Goal: Task Accomplishment & Management: Manage account settings

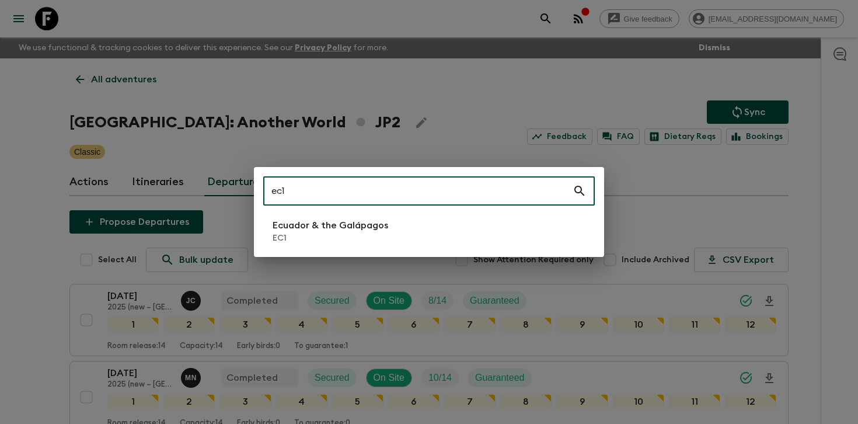
type input "ec1"
click at [377, 244] on li "Ecuador & the Galápagos EC1" at bounding box center [429, 231] width 332 height 33
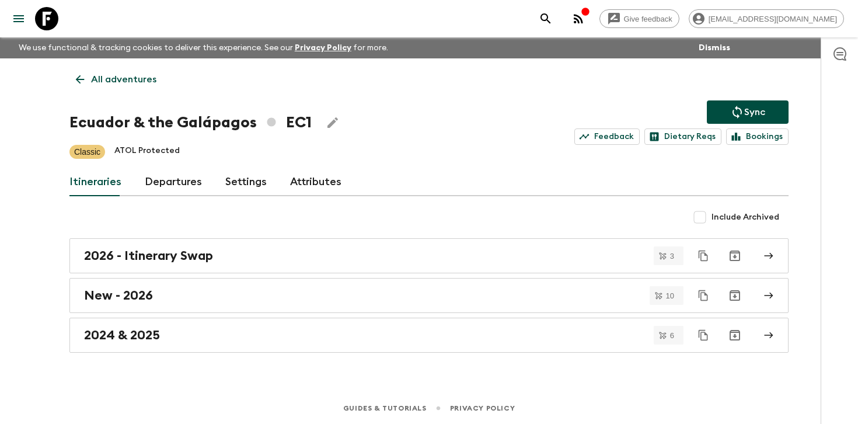
click at [165, 171] on link "Departures" at bounding box center [173, 182] width 57 height 28
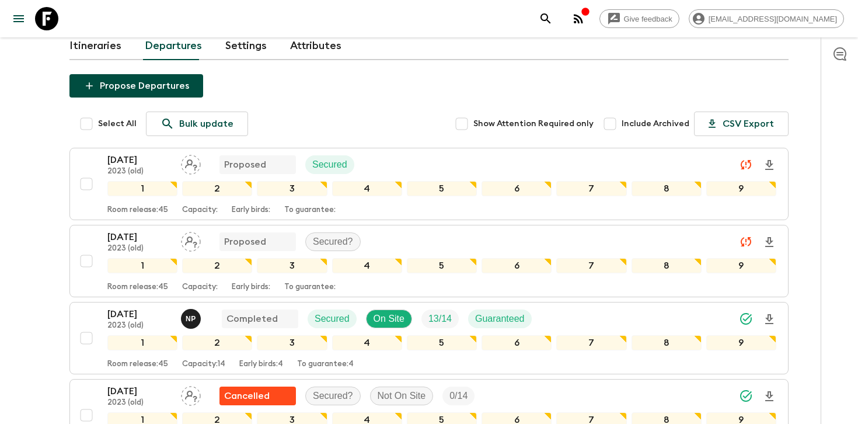
scroll to position [159, 0]
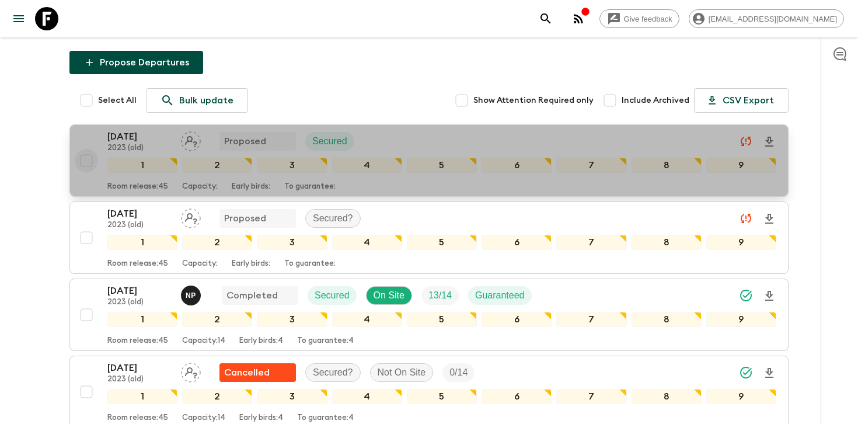
click at [85, 159] on input "checkbox" at bounding box center [86, 160] width 23 height 23
checkbox input "true"
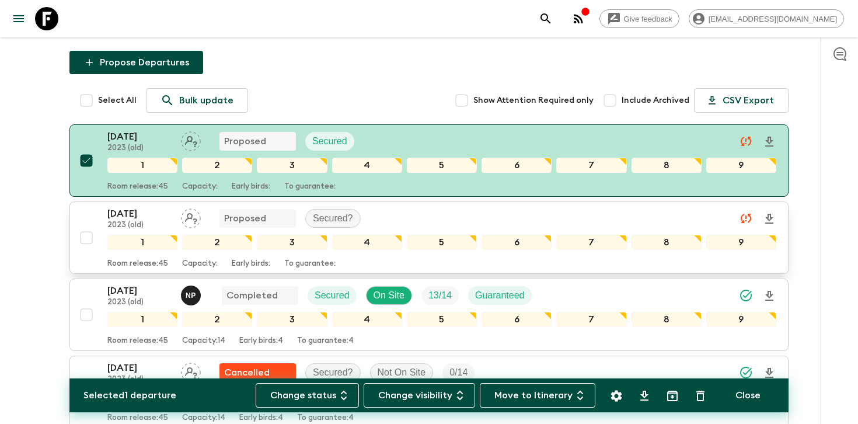
click at [85, 238] on input "checkbox" at bounding box center [86, 237] width 23 height 23
checkbox input "true"
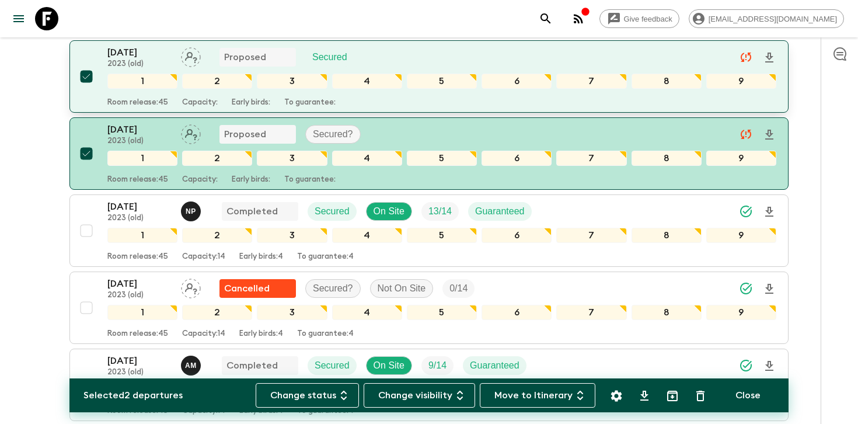
scroll to position [300, 0]
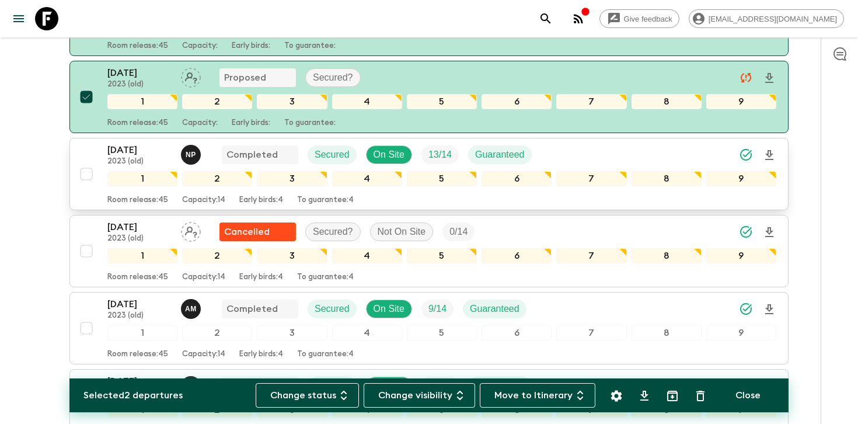
click at [85, 176] on input "checkbox" at bounding box center [86, 173] width 23 height 23
checkbox input "true"
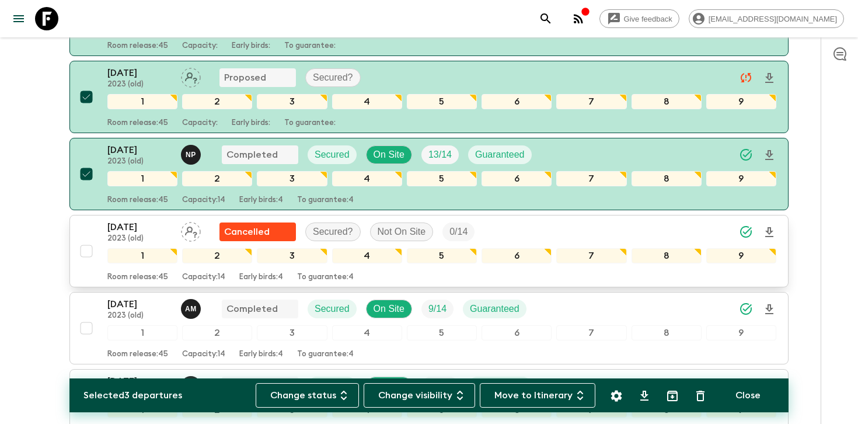
click at [86, 253] on input "checkbox" at bounding box center [86, 250] width 23 height 23
checkbox input "true"
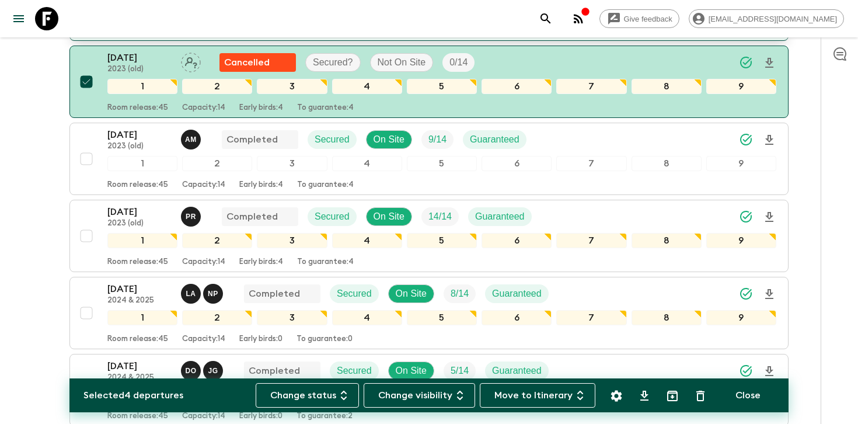
scroll to position [484, 0]
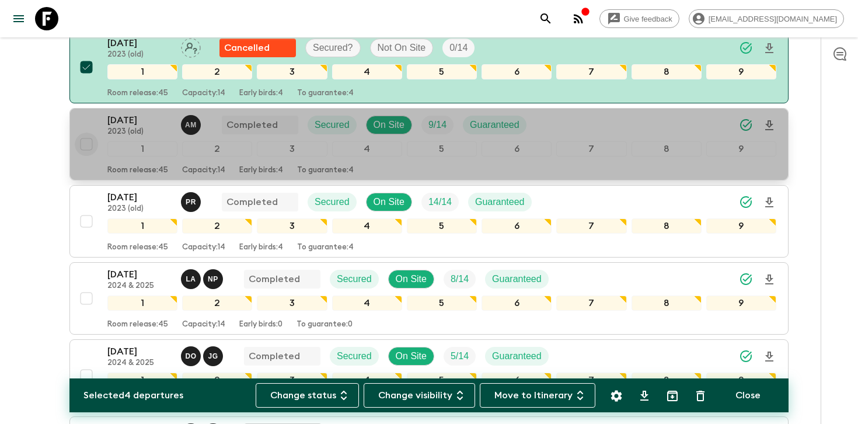
click at [85, 143] on input "checkbox" at bounding box center [86, 144] width 23 height 23
checkbox input "true"
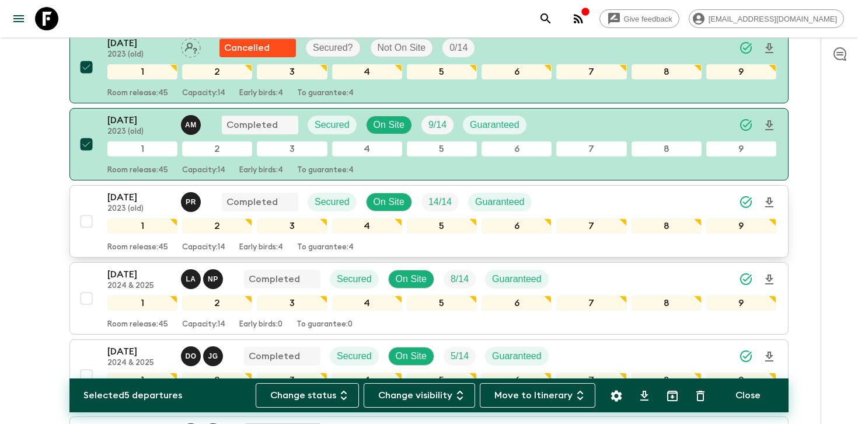
click at [85, 222] on input "checkbox" at bounding box center [86, 221] width 23 height 23
checkbox input "true"
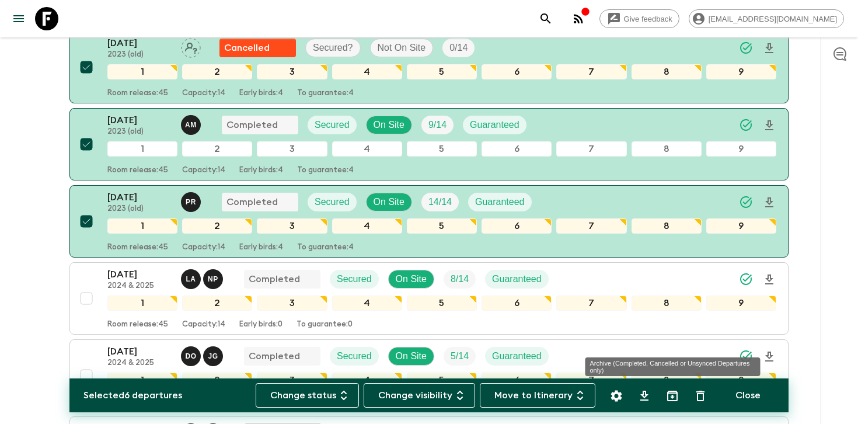
click at [677, 401] on icon "Archive (Completed, Cancelled or Unsynced Departures only)" at bounding box center [672, 396] width 11 height 11
checkbox input "false"
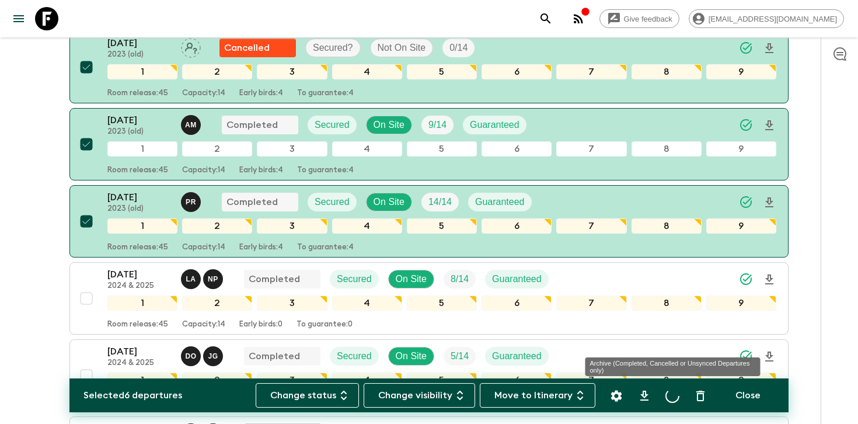
checkbox input "false"
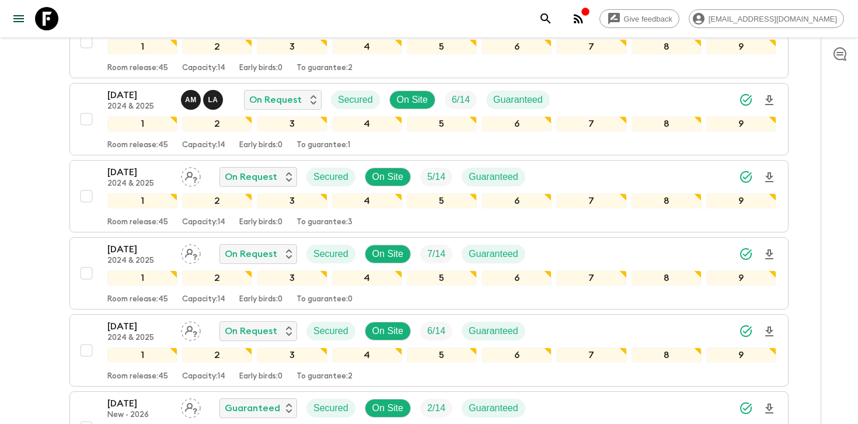
scroll to position [357, 0]
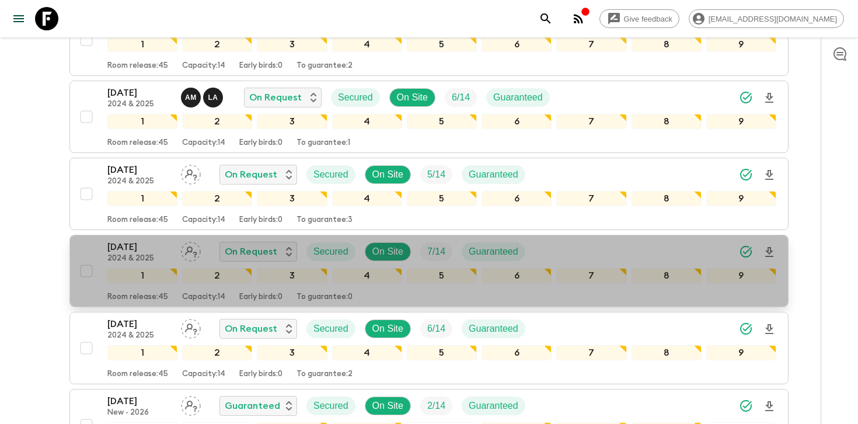
click at [680, 246] on div "[DATE] 2024 & 2025 On Request Secured On Site 7 / 14 Guaranteed" at bounding box center [441, 251] width 669 height 23
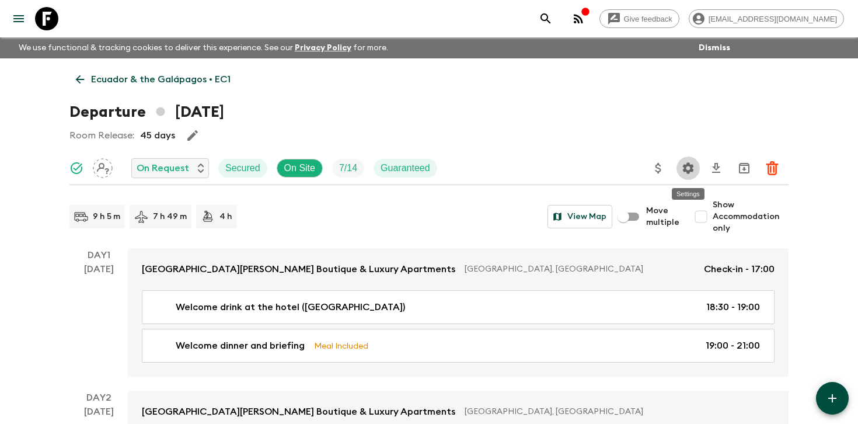
click at [691, 168] on icon "Settings" at bounding box center [688, 167] width 11 height 11
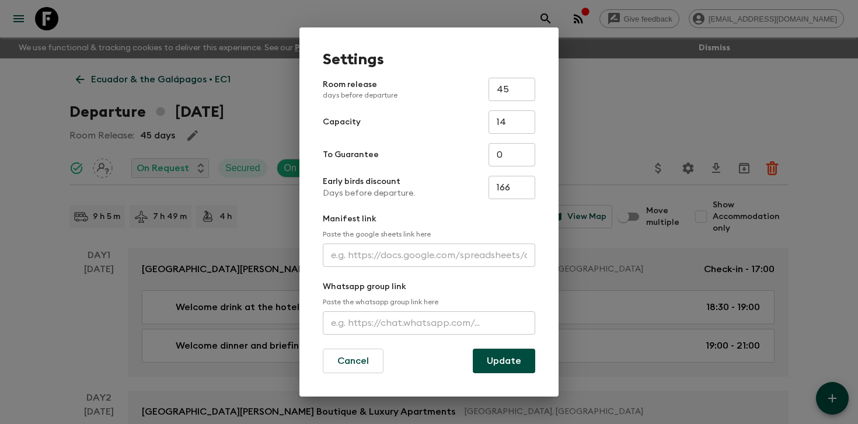
click at [383, 252] on input "text" at bounding box center [429, 254] width 213 height 23
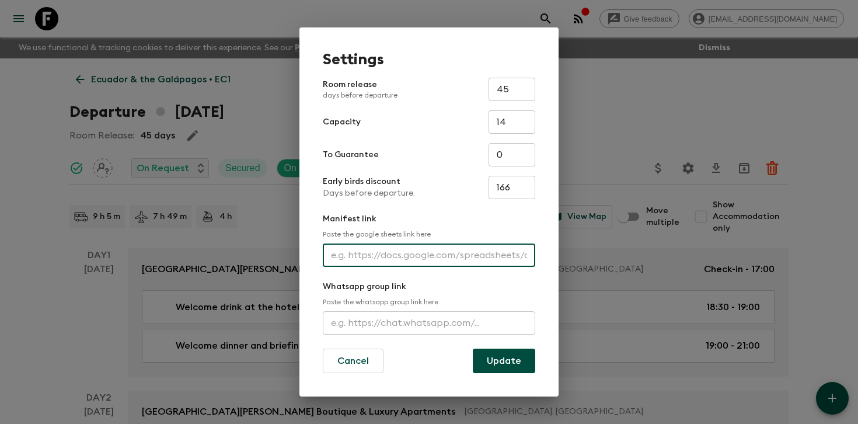
paste input "[URL][DOMAIN_NAME]"
type input "[URL][DOMAIN_NAME]"
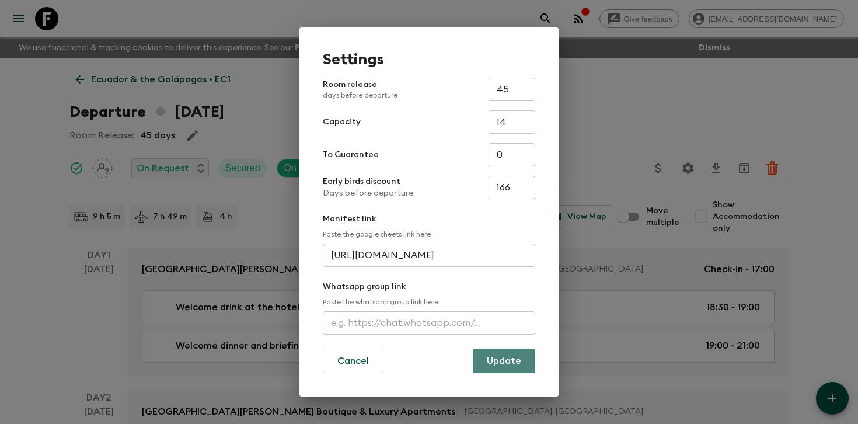
click at [495, 360] on button "Update" at bounding box center [504, 361] width 62 height 25
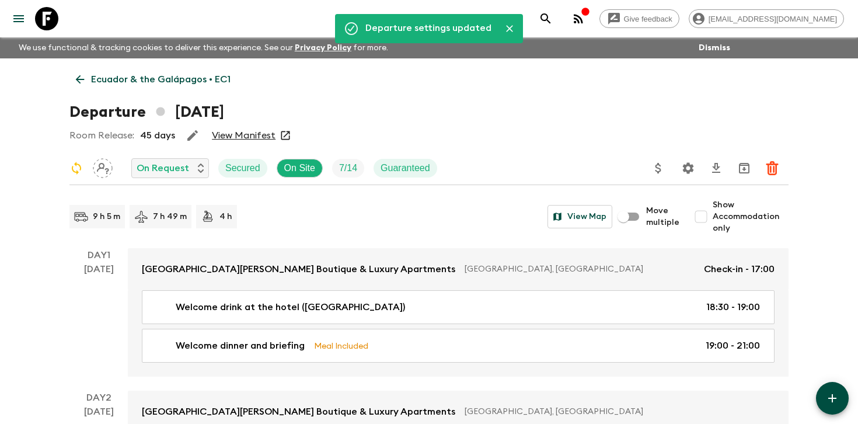
click at [377, 105] on div "Departure [DATE]" at bounding box center [428, 111] width 719 height 23
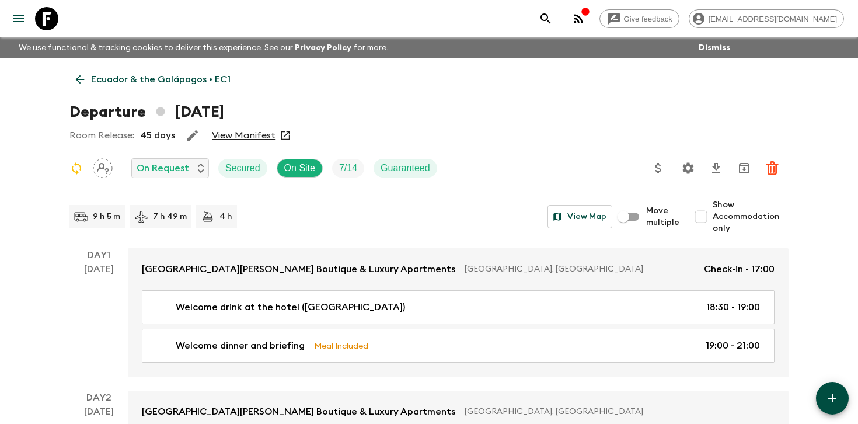
click at [193, 84] on p "Ecuador & the Galápagos • EC1" at bounding box center [161, 79] width 140 height 14
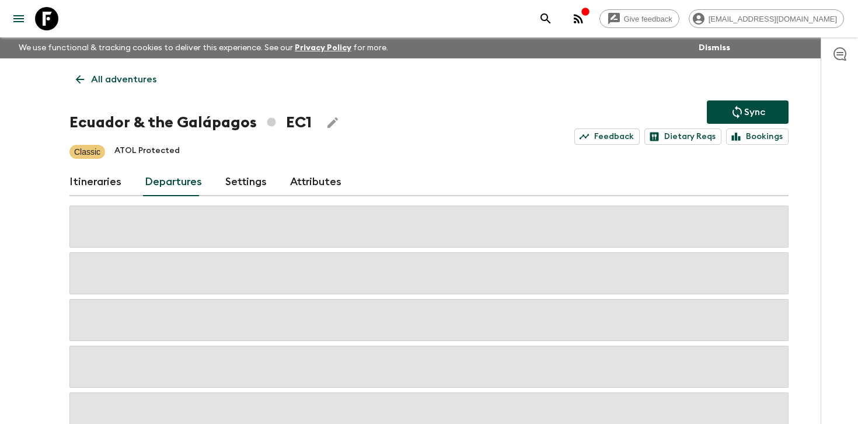
click at [737, 103] on button "Sync" at bounding box center [748, 111] width 82 height 23
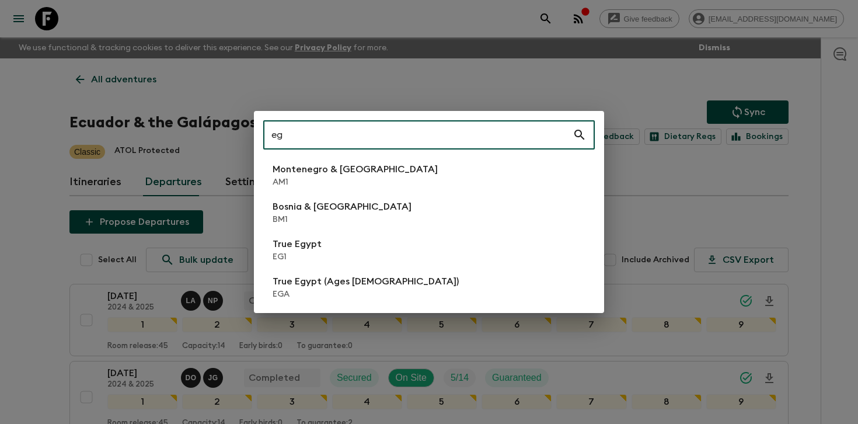
type input "eg1"
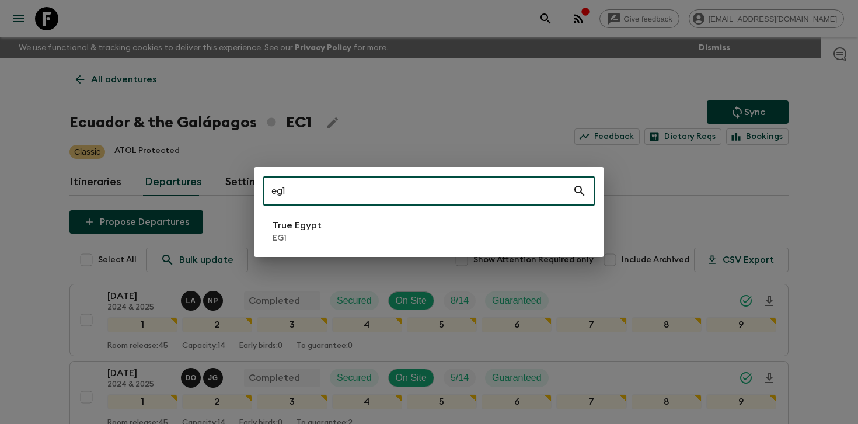
click at [392, 239] on li "True Egypt EG1" at bounding box center [429, 231] width 332 height 33
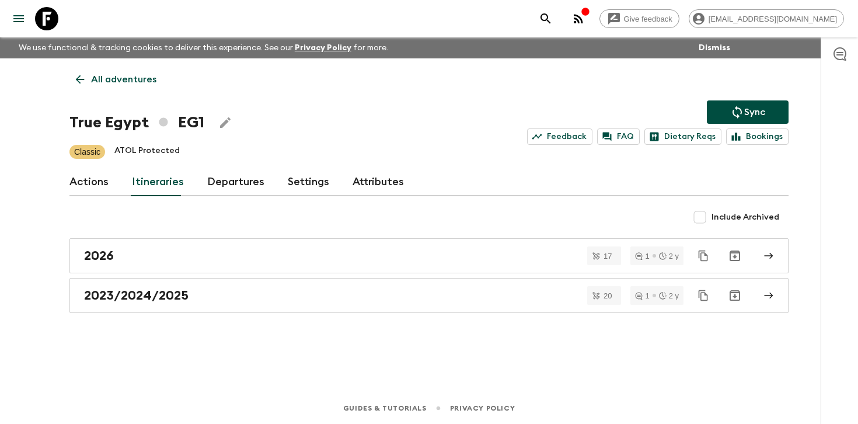
click at [237, 178] on link "Departures" at bounding box center [235, 182] width 57 height 28
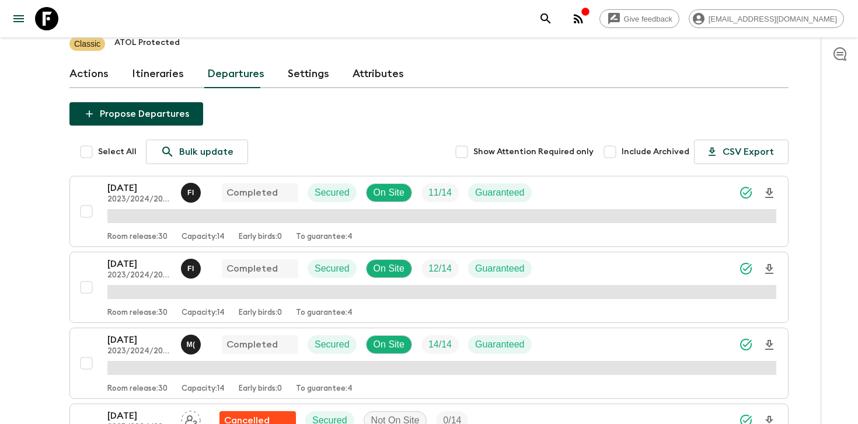
scroll to position [115, 0]
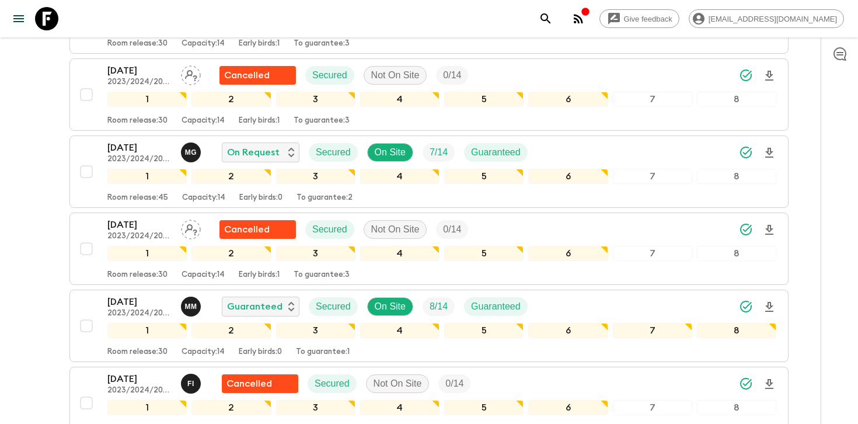
scroll to position [1094, 0]
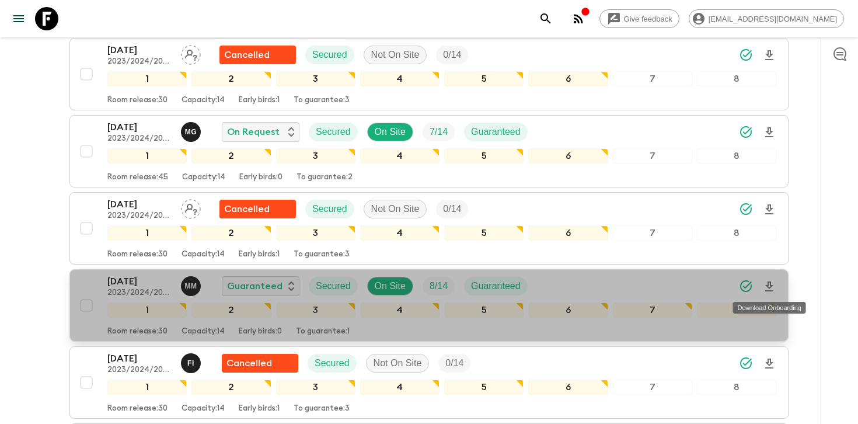
click at [774, 284] on icon "Download Onboarding" at bounding box center [770, 287] width 14 height 14
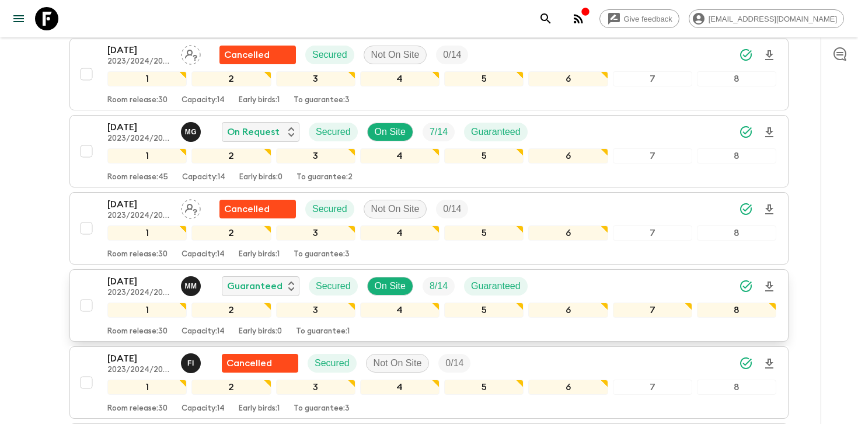
click at [686, 283] on div "[DATE] 2023/2024/2025 M M Guaranteed Secured On Site 8 / 14 Guaranteed" at bounding box center [441, 285] width 669 height 23
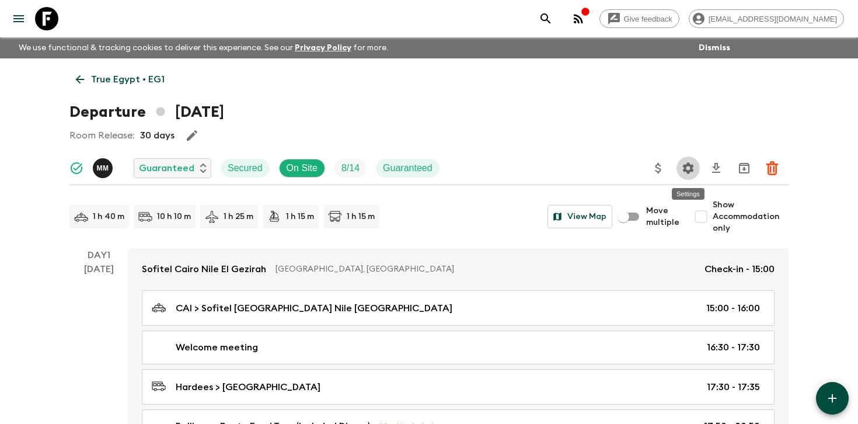
click at [690, 169] on icon "Settings" at bounding box center [688, 167] width 11 height 11
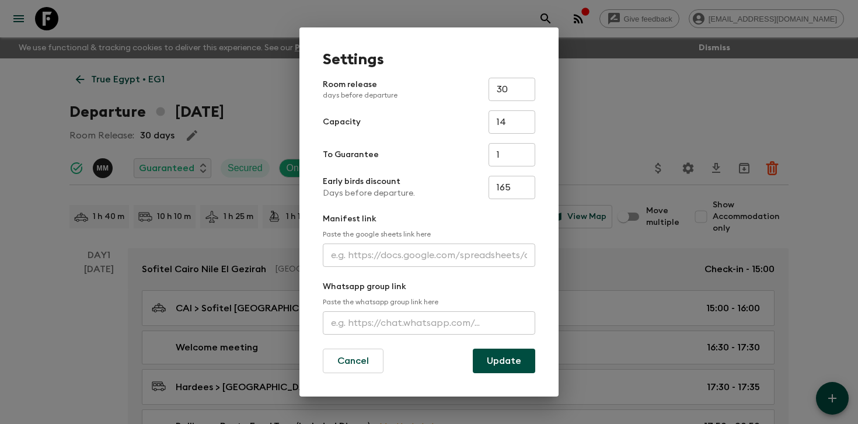
click at [422, 250] on input "text" at bounding box center [429, 254] width 213 height 23
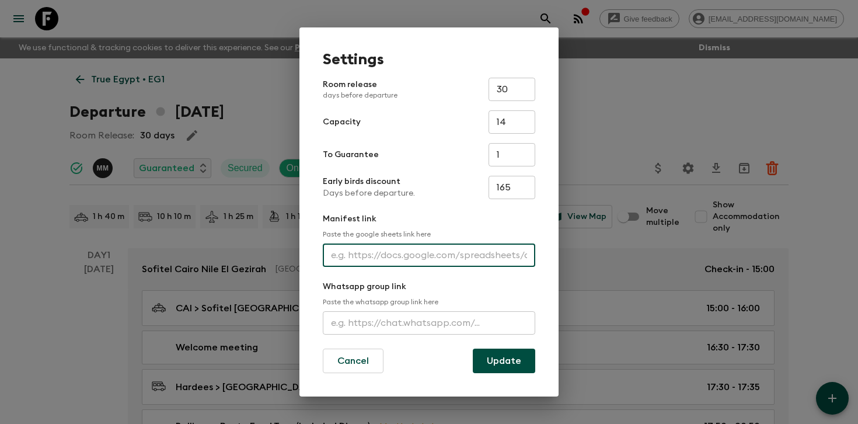
paste input "[URL][DOMAIN_NAME]"
type input "[URL][DOMAIN_NAME]"
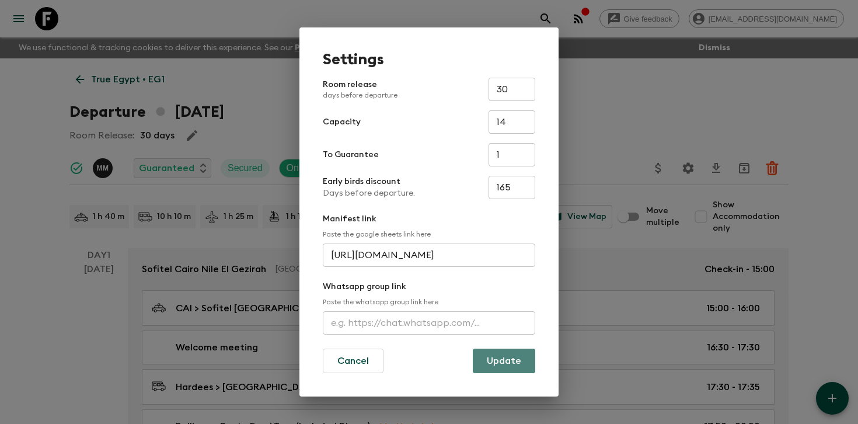
click at [486, 360] on button "Update" at bounding box center [504, 361] width 62 height 25
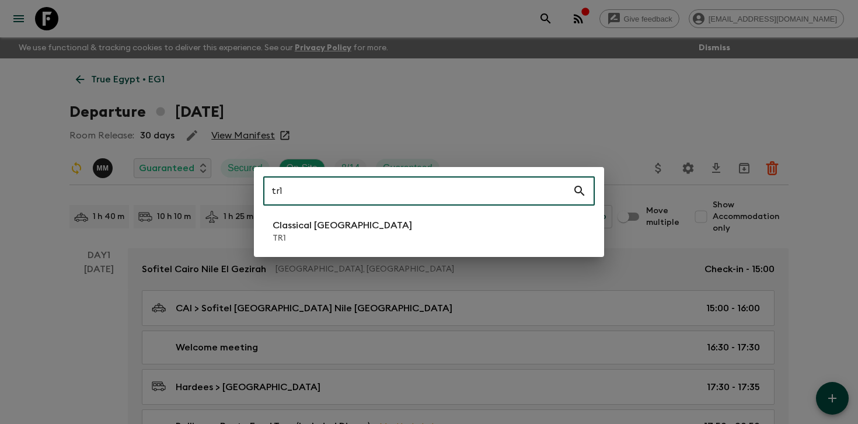
type input "tr1"
click at [351, 235] on li "Classical Türkiye TR1" at bounding box center [429, 231] width 332 height 33
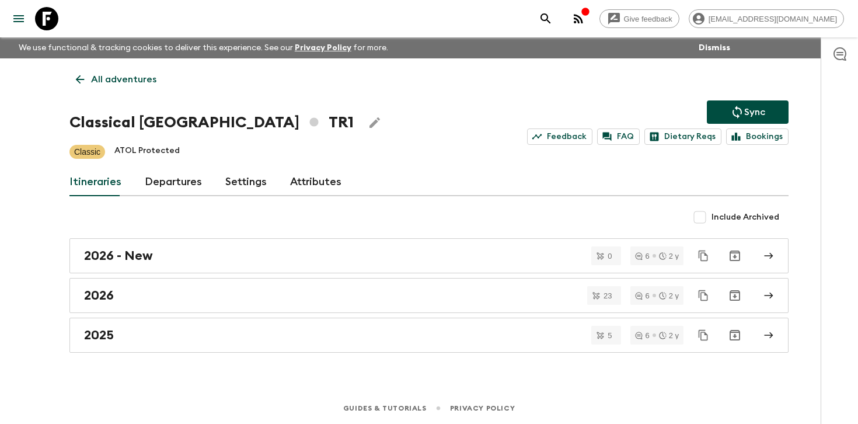
click at [161, 178] on link "Departures" at bounding box center [173, 182] width 57 height 28
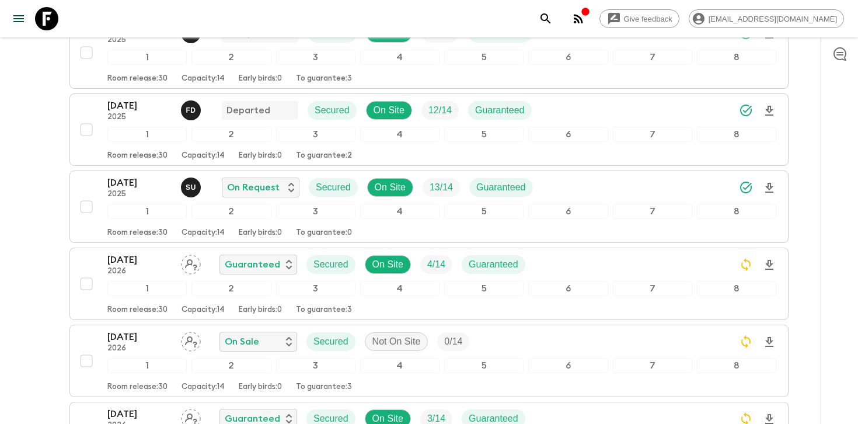
scroll to position [441, 0]
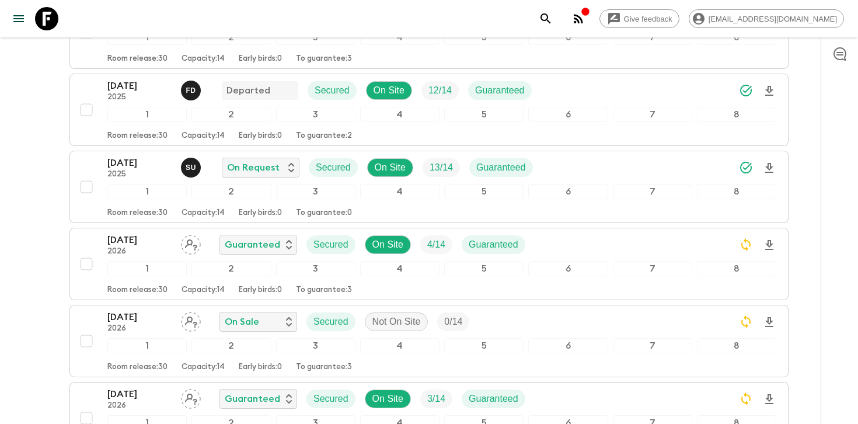
click at [772, 165] on icon "Download Onboarding" at bounding box center [770, 168] width 14 height 14
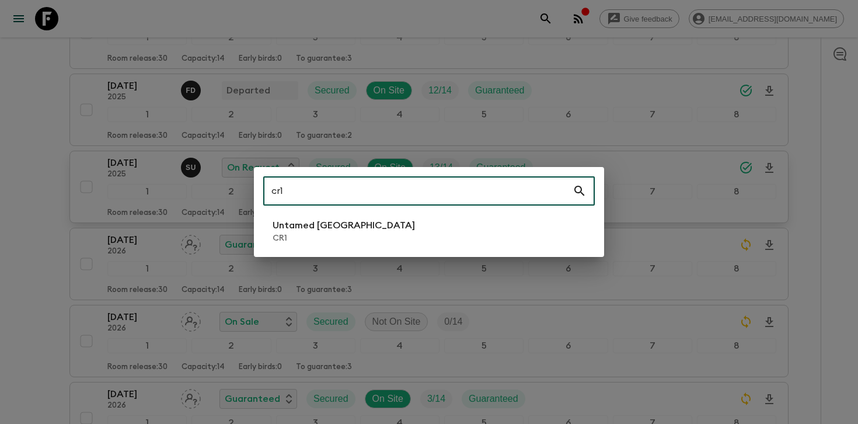
type input "cr1"
click at [315, 221] on p "Untamed [GEOGRAPHIC_DATA]" at bounding box center [344, 225] width 142 height 14
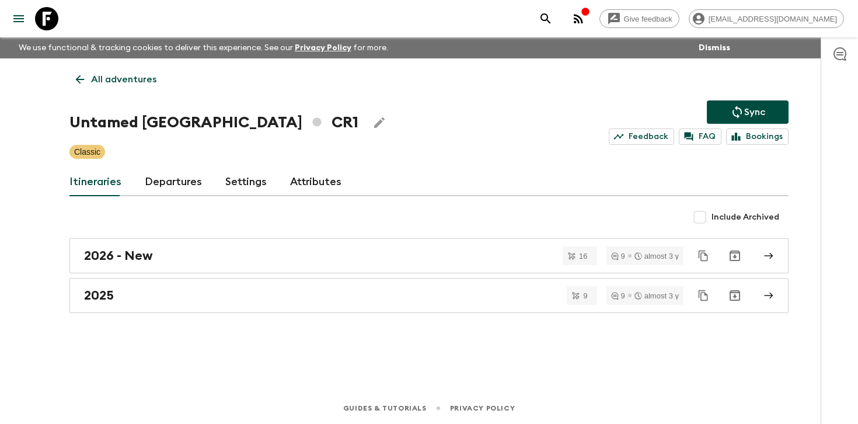
click at [185, 185] on link "Departures" at bounding box center [173, 182] width 57 height 28
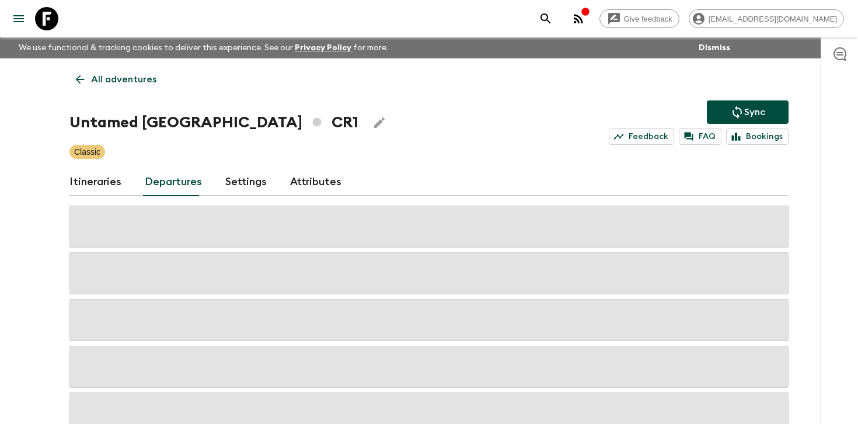
click at [806, 200] on div "Give feedback [PERSON_NAME][EMAIL_ADDRESS][DOMAIN_NAME] We use functional & tra…" at bounding box center [429, 249] width 858 height 499
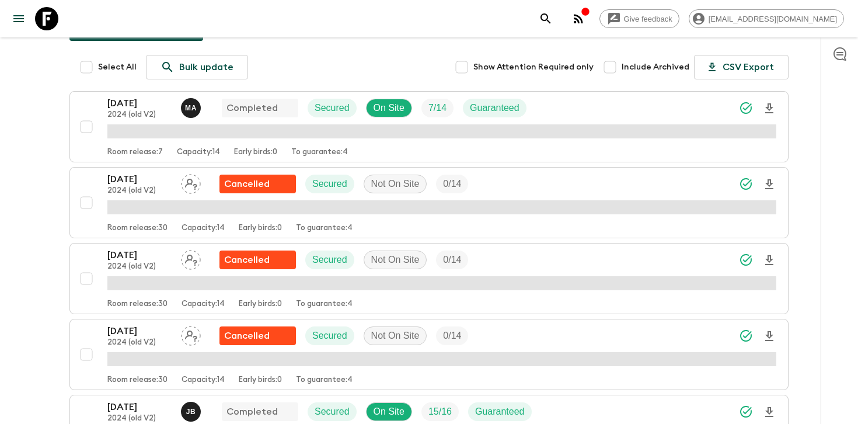
scroll to position [193, 0]
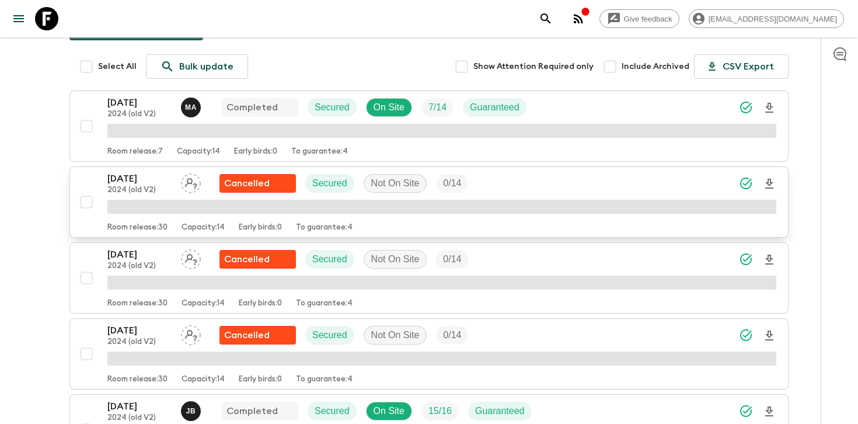
click at [83, 126] on input "checkbox" at bounding box center [86, 125] width 23 height 23
checkbox input "true"
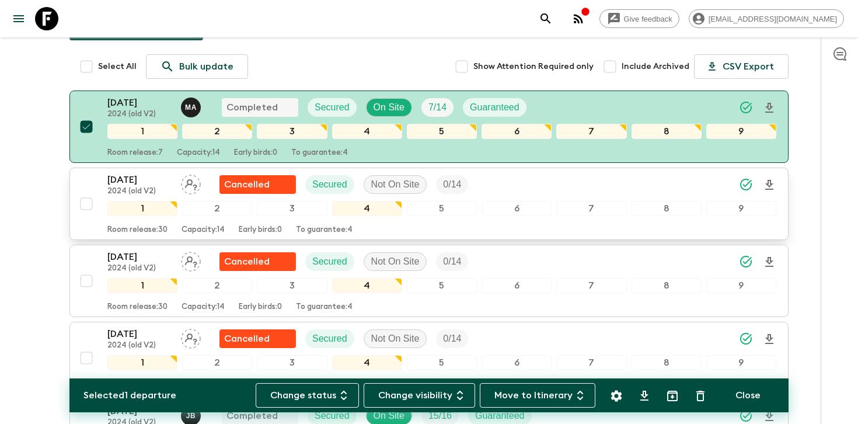
click at [85, 206] on input "checkbox" at bounding box center [86, 203] width 23 height 23
checkbox input "true"
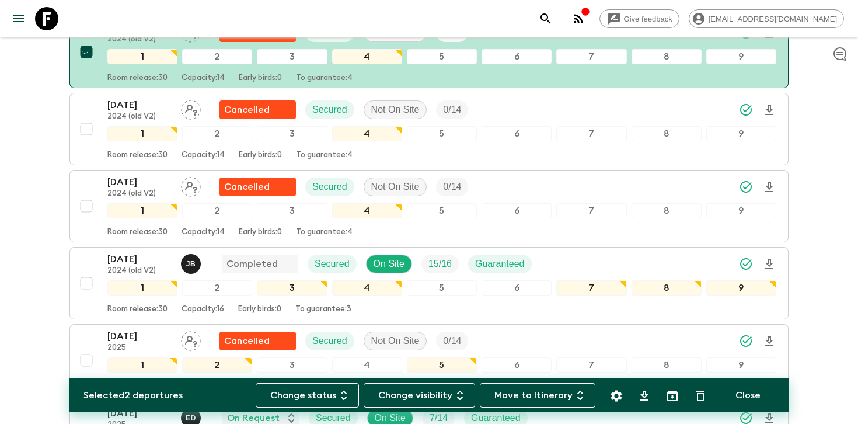
scroll to position [375, 0]
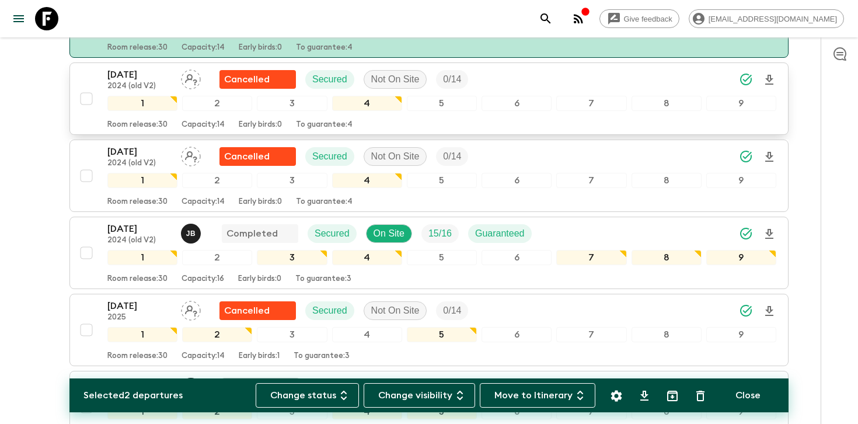
click at [86, 99] on input "checkbox" at bounding box center [86, 98] width 23 height 23
checkbox input "true"
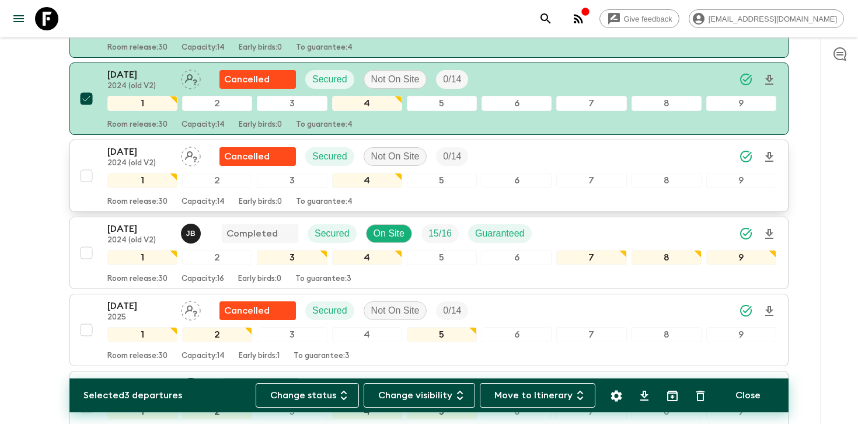
click at [91, 176] on input "checkbox" at bounding box center [86, 175] width 23 height 23
checkbox input "true"
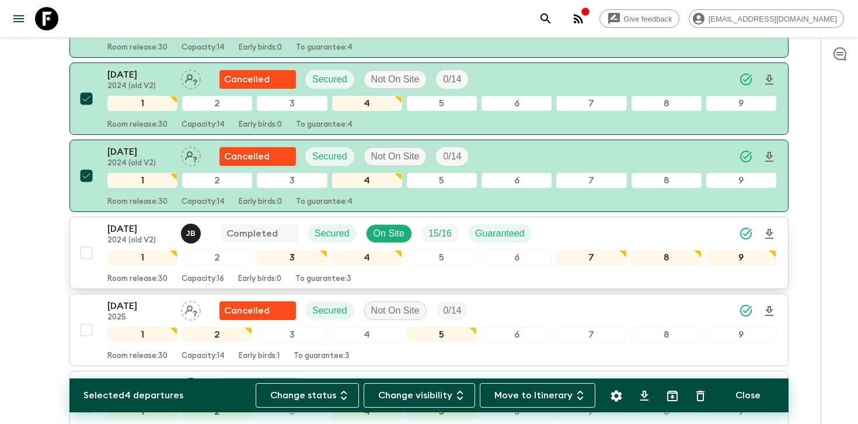
click at [87, 253] on input "checkbox" at bounding box center [86, 252] width 23 height 23
checkbox input "true"
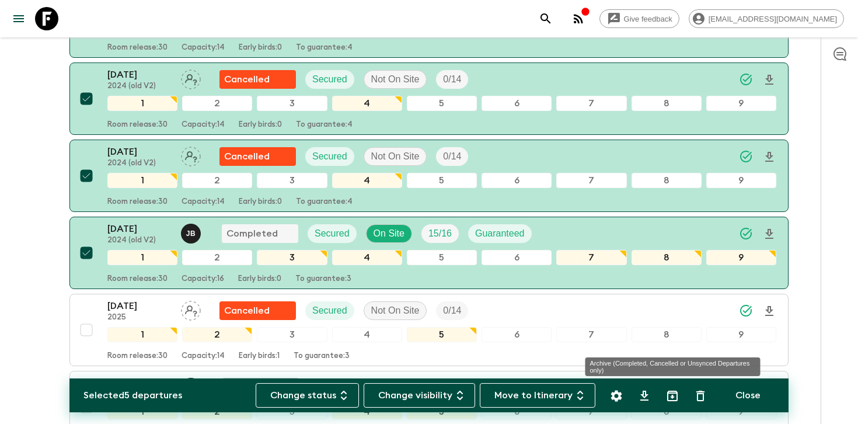
click at [676, 402] on icon "Archive (Completed, Cancelled or Unsynced Departures only)" at bounding box center [673, 396] width 14 height 14
checkbox input "false"
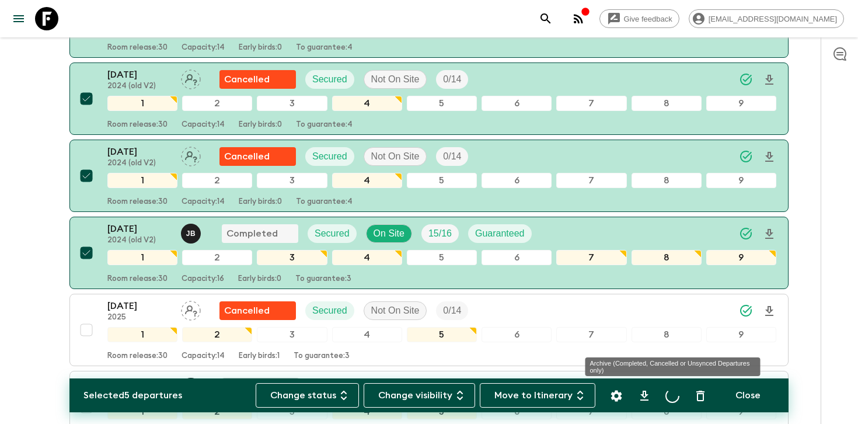
checkbox input "false"
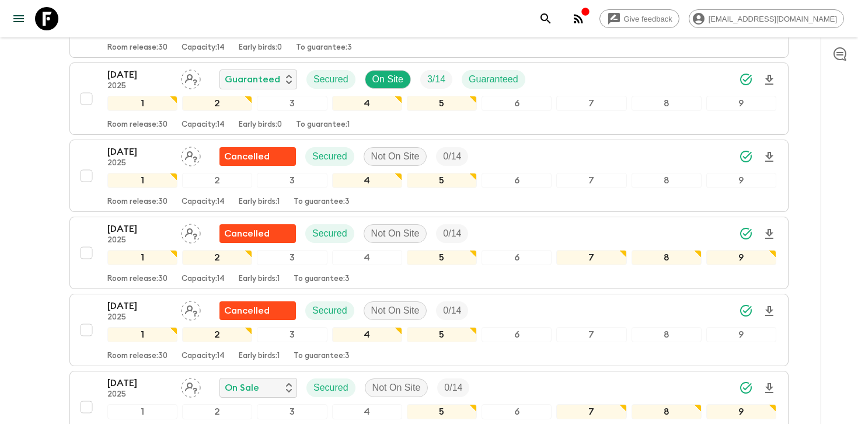
scroll to position [0, 0]
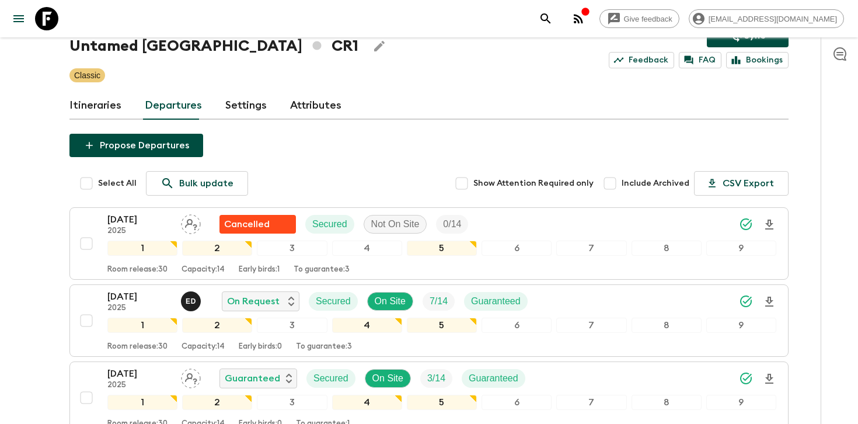
scroll to position [139, 0]
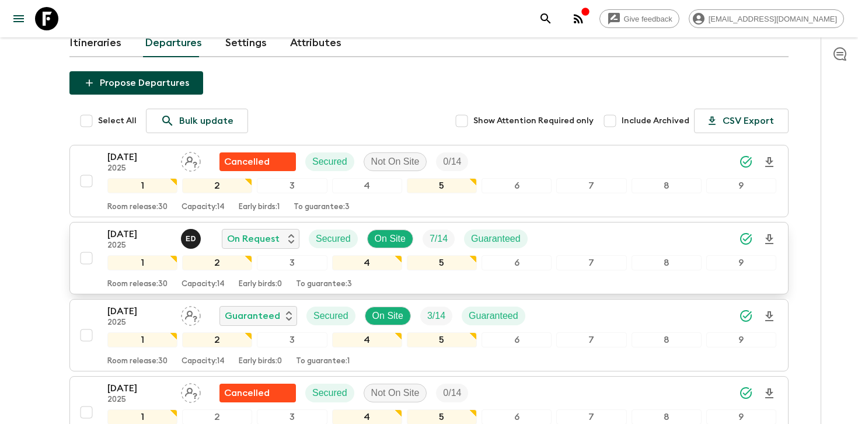
click at [565, 230] on div "[DATE] 2025 E D On Request Secured On Site 7 / 14 Guaranteed" at bounding box center [441, 238] width 669 height 23
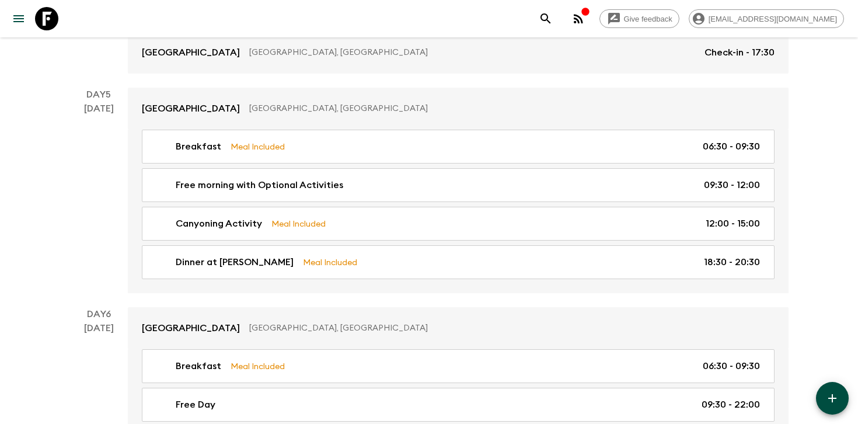
scroll to position [1261, 0]
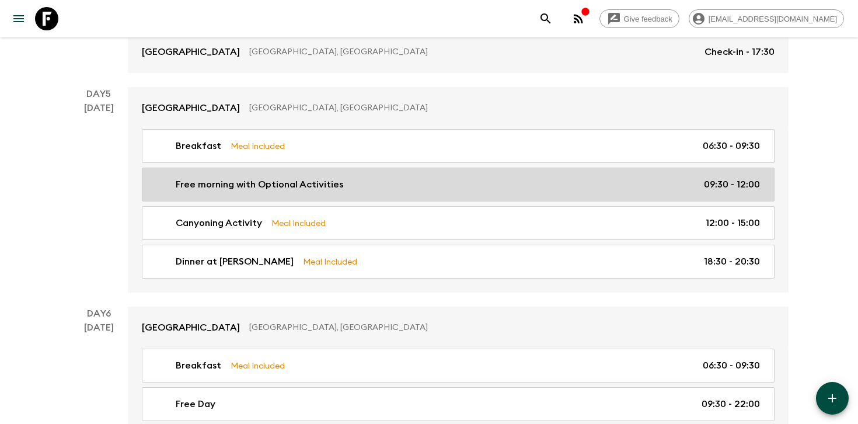
click at [719, 182] on p "09:30 - 12:00" at bounding box center [732, 185] width 56 height 14
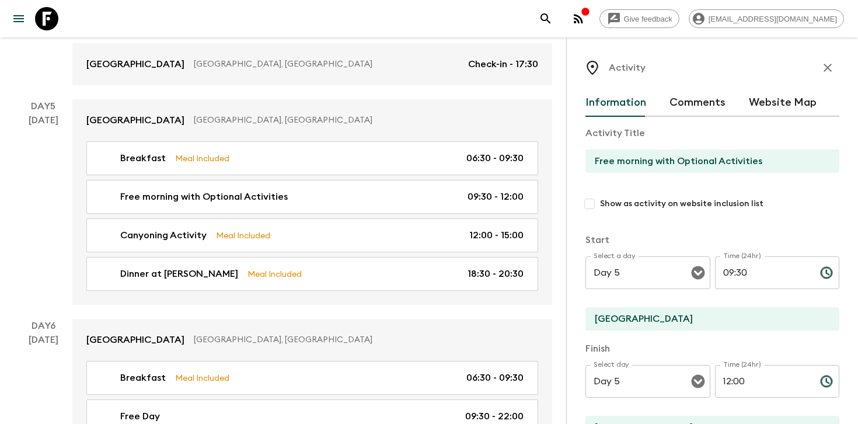
click at [824, 68] on icon "button" at bounding box center [828, 68] width 14 height 14
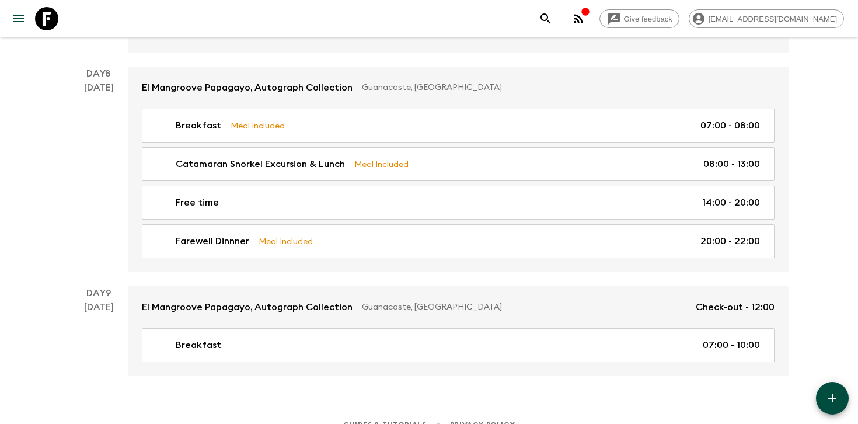
scroll to position [1965, 0]
